Goal: Navigation & Orientation: Understand site structure

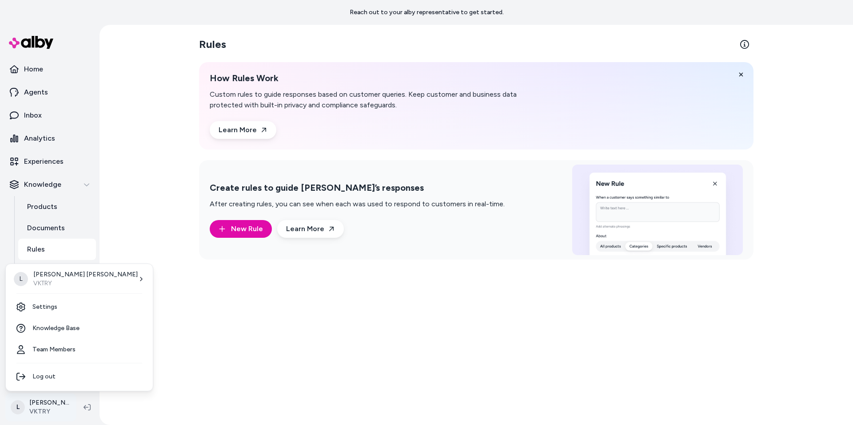
click at [50, 409] on html "Reach out to your alby representative to get started. Home Agents Inbox Analyti…" at bounding box center [426, 212] width 853 height 425
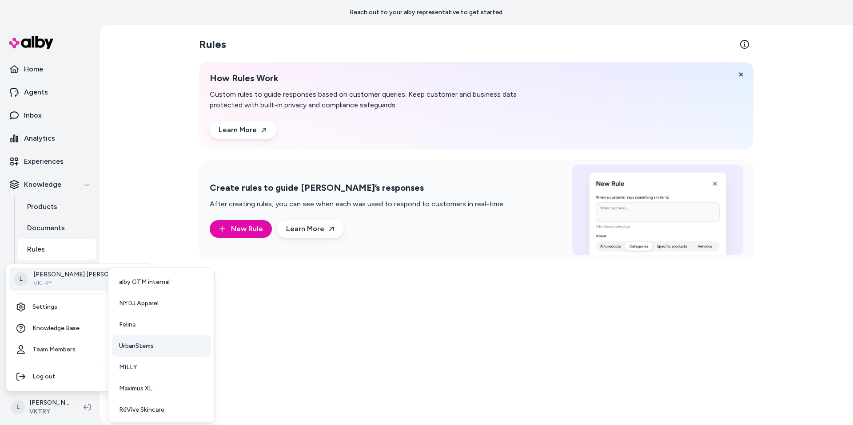
click at [139, 349] on span "UrbanStems" at bounding box center [136, 346] width 35 height 9
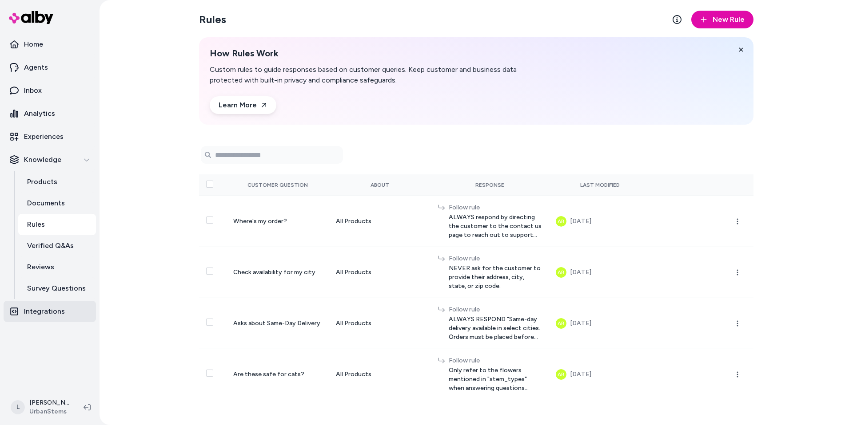
click at [41, 313] on p "Integrations" at bounding box center [44, 311] width 41 height 11
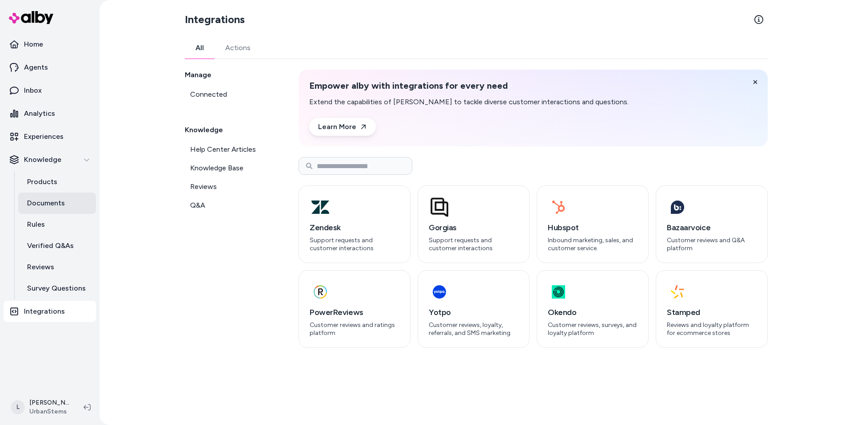
click at [43, 206] on p "Documents" at bounding box center [46, 203] width 38 height 11
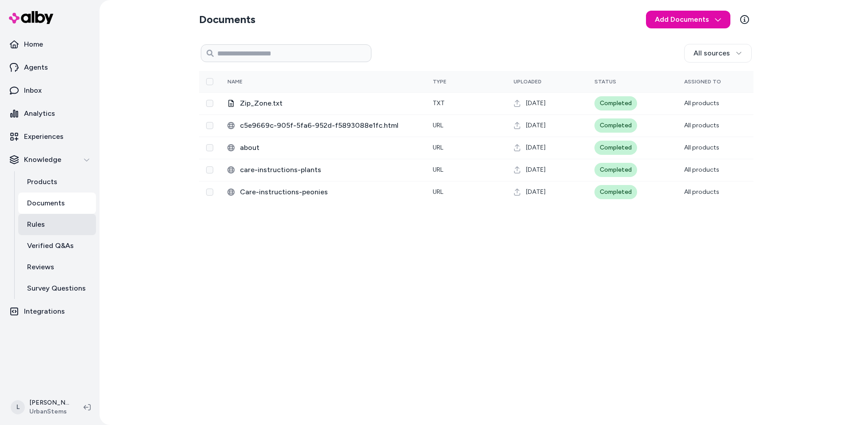
click at [44, 223] on link "Rules" at bounding box center [57, 224] width 78 height 21
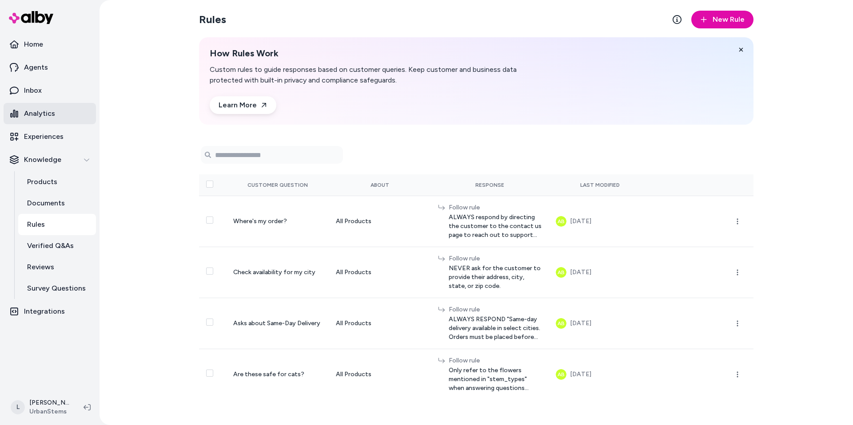
click at [55, 112] on link "Analytics" at bounding box center [50, 113] width 92 height 21
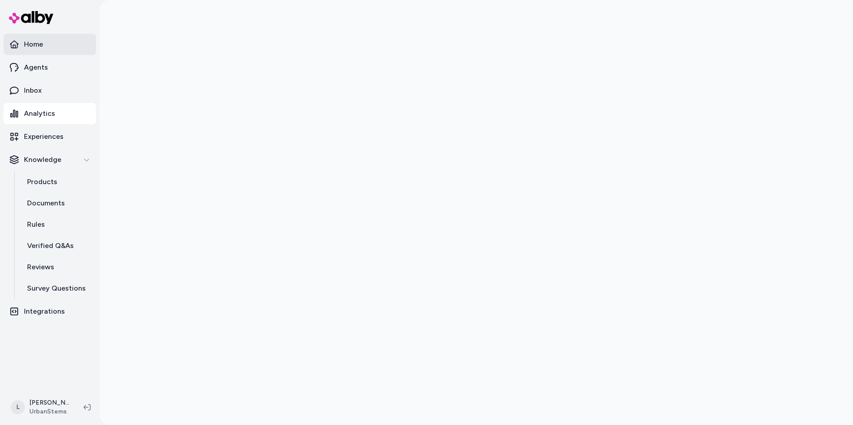
click at [44, 40] on link "Home" at bounding box center [50, 44] width 92 height 21
